Goal: Transaction & Acquisition: Download file/media

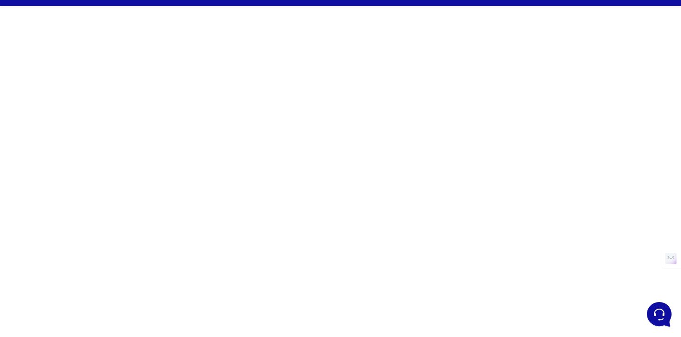
scroll to position [10, 0]
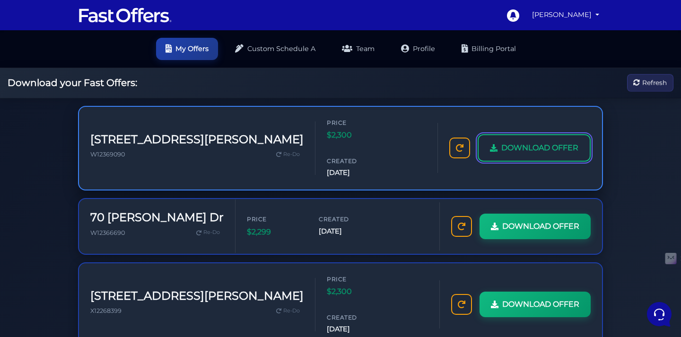
click at [502, 150] on span "DOWNLOAD OFFER" at bounding box center [540, 148] width 77 height 12
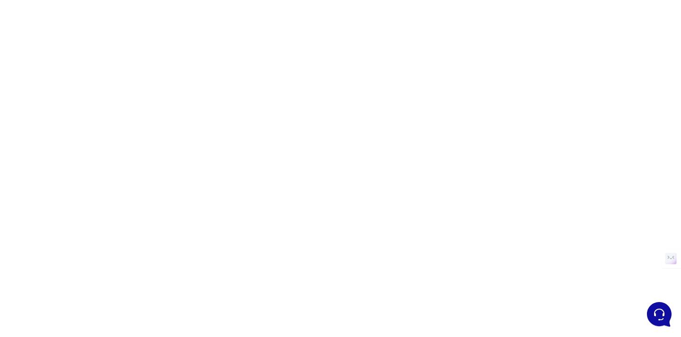
scroll to position [44, 0]
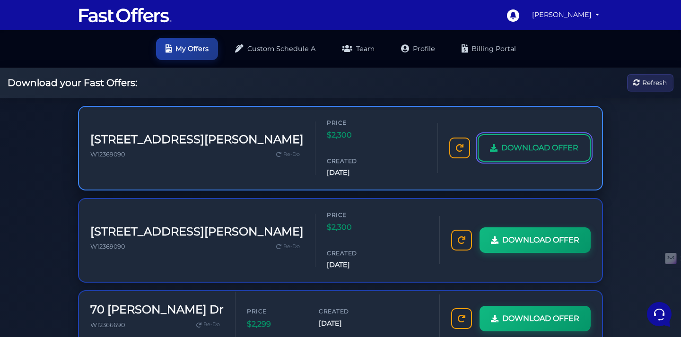
click at [502, 151] on span "DOWNLOAD OFFER" at bounding box center [540, 148] width 77 height 12
